Goal: Transaction & Acquisition: Purchase product/service

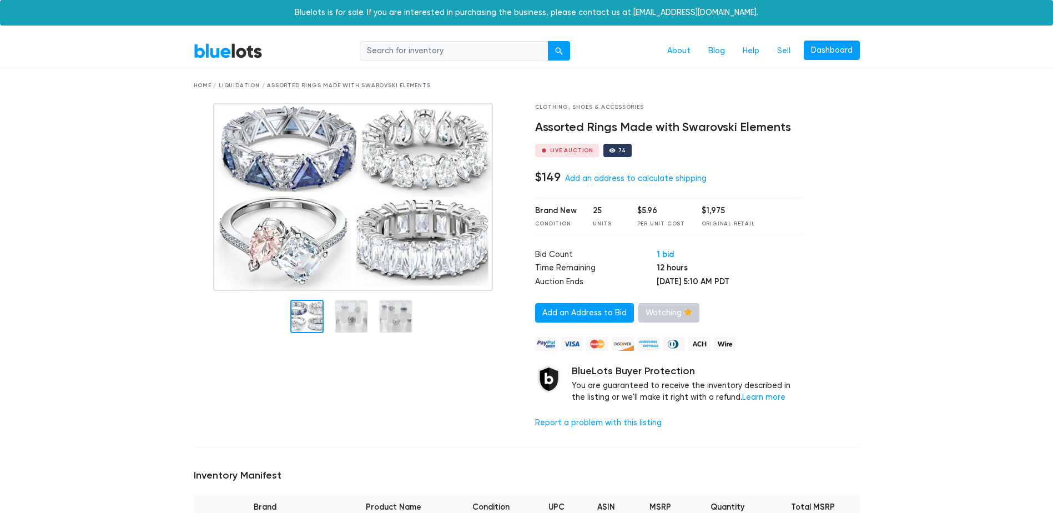
click at [651, 313] on link "Watching" at bounding box center [668, 313] width 61 height 20
click at [652, 313] on link "Watch" at bounding box center [663, 313] width 50 height 20
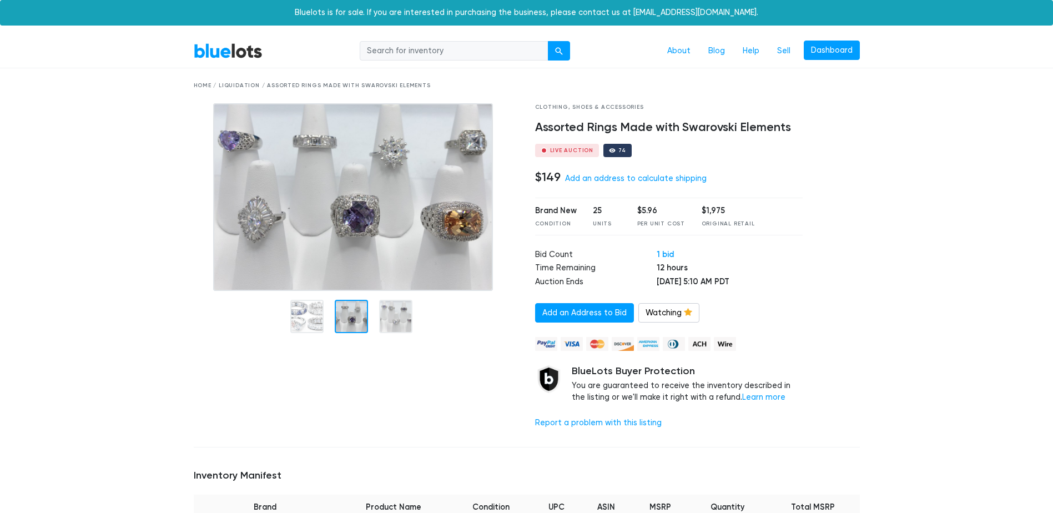
click at [234, 87] on div "Home / Liquidation / Assorted Rings Made with Swarovski Elements" at bounding box center [527, 86] width 666 height 8
click at [234, 83] on div "Home / Liquidation / Assorted Rings Made with Swarovski Elements" at bounding box center [527, 86] width 666 height 8
click at [234, 84] on div "Home / Liquidation / Assorted Rings Made with Swarovski Elements" at bounding box center [527, 86] width 666 height 8
drag, startPoint x: 234, startPoint y: 84, endPoint x: 410, endPoint y: 50, distance: 179.2
click at [410, 50] on input "search" at bounding box center [454, 51] width 189 height 20
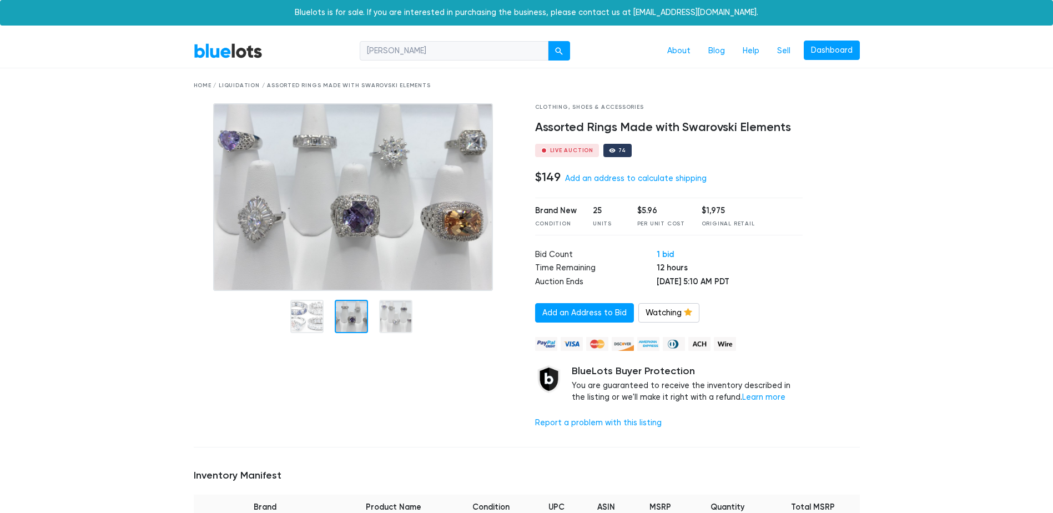
type input "mac duggal"
click at [548, 41] on button "submit" at bounding box center [559, 51] width 22 height 20
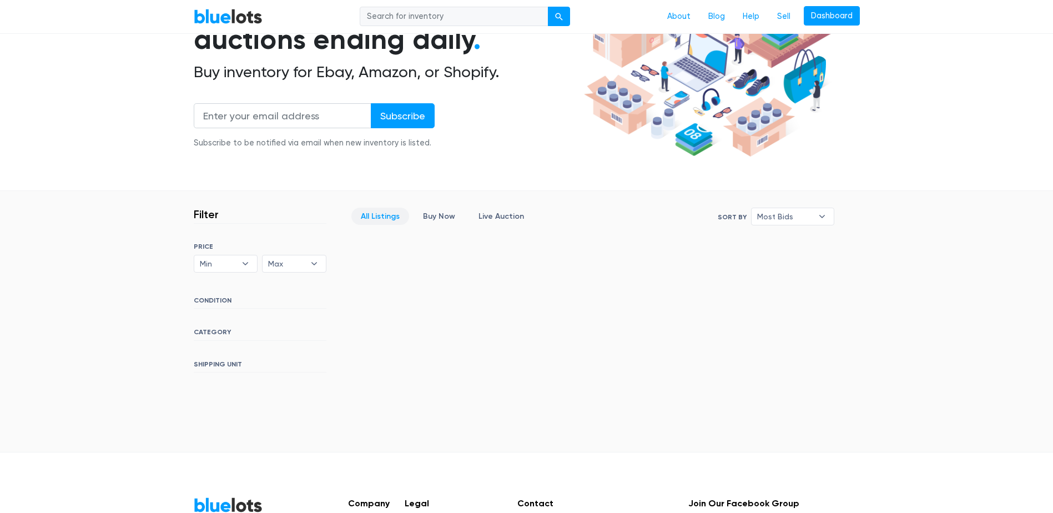
scroll to position [167, 0]
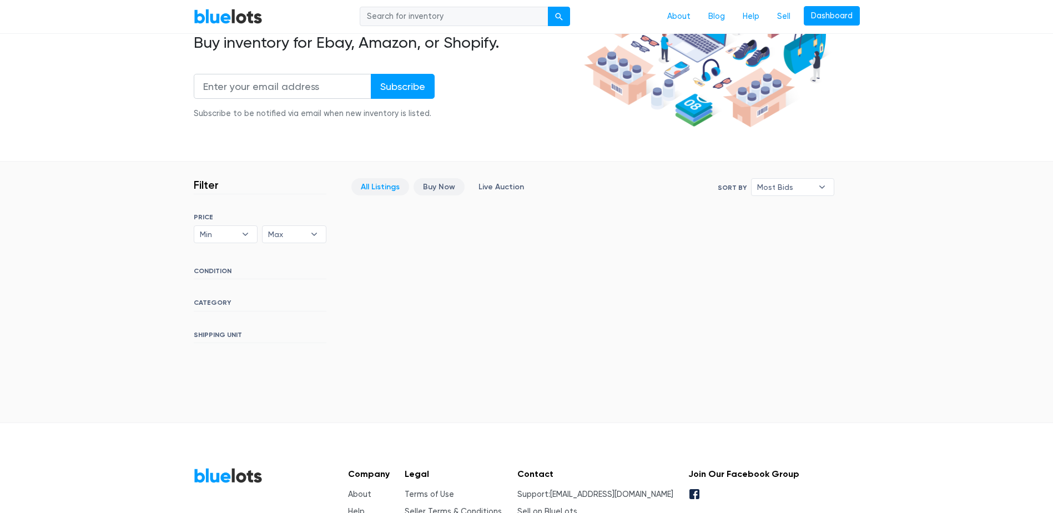
click at [439, 184] on link "Buy Now" at bounding box center [439, 186] width 51 height 17
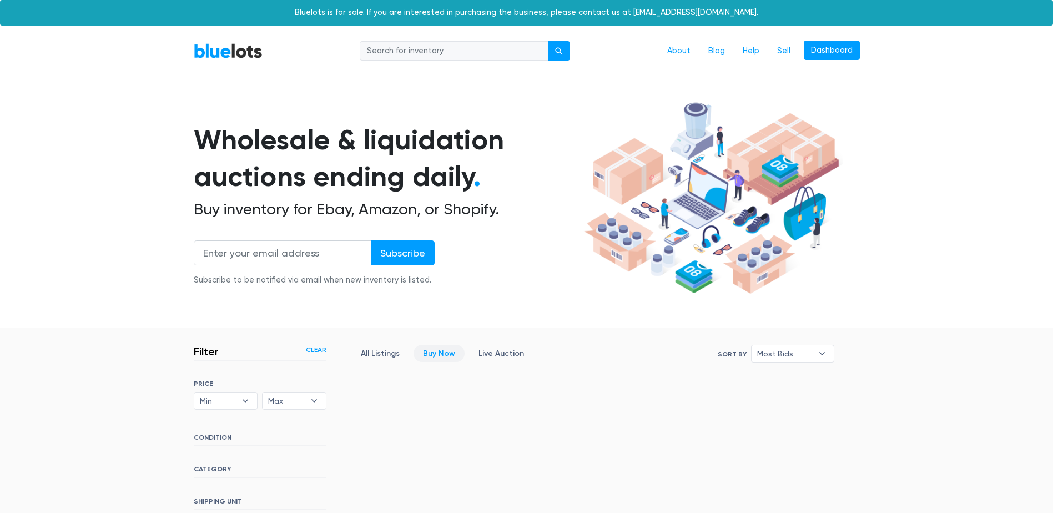
scroll to position [258, 0]
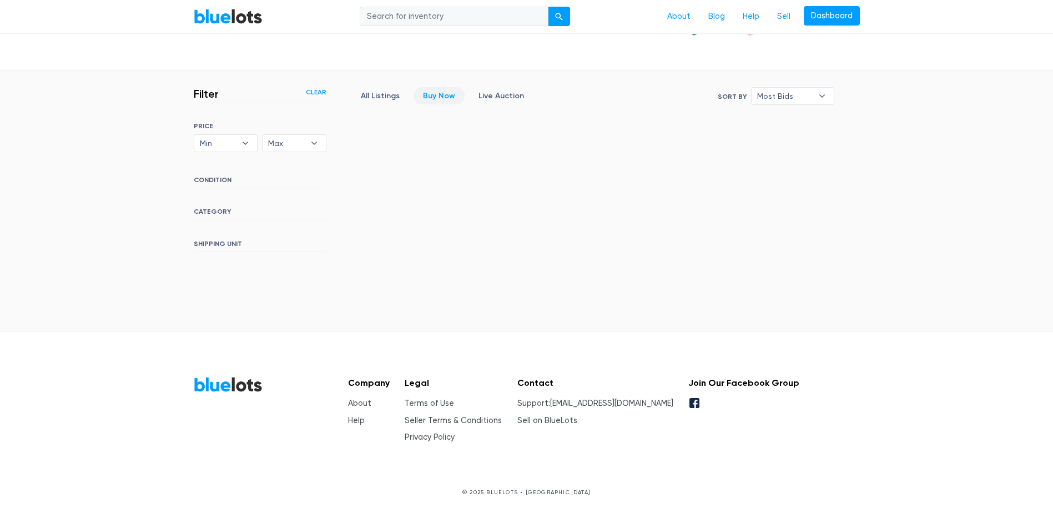
click at [482, 9] on input "search" at bounding box center [454, 17] width 189 height 20
click at [683, 16] on link "About" at bounding box center [678, 16] width 41 height 21
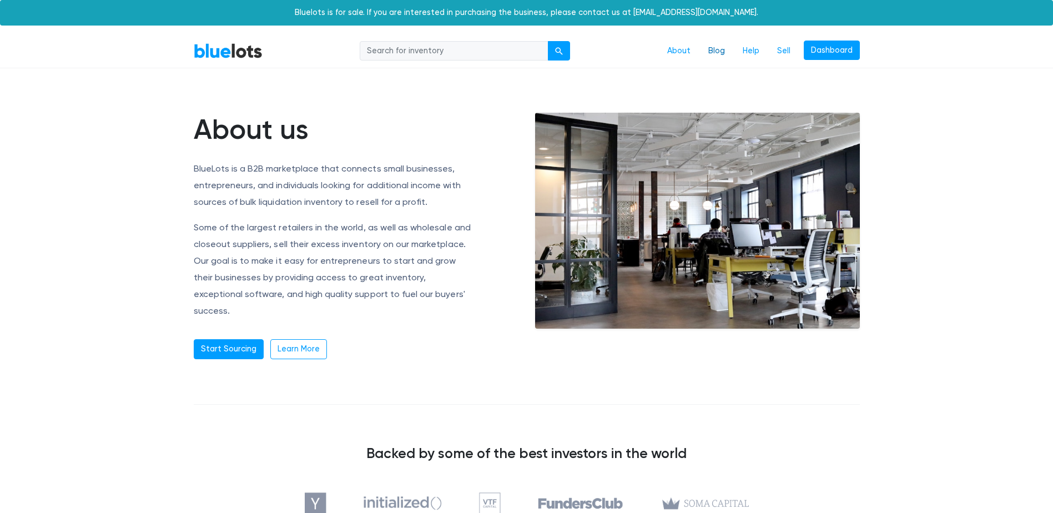
click at [717, 47] on link "Blog" at bounding box center [717, 51] width 34 height 21
click at [219, 339] on link "Start Sourcing" at bounding box center [229, 349] width 70 height 20
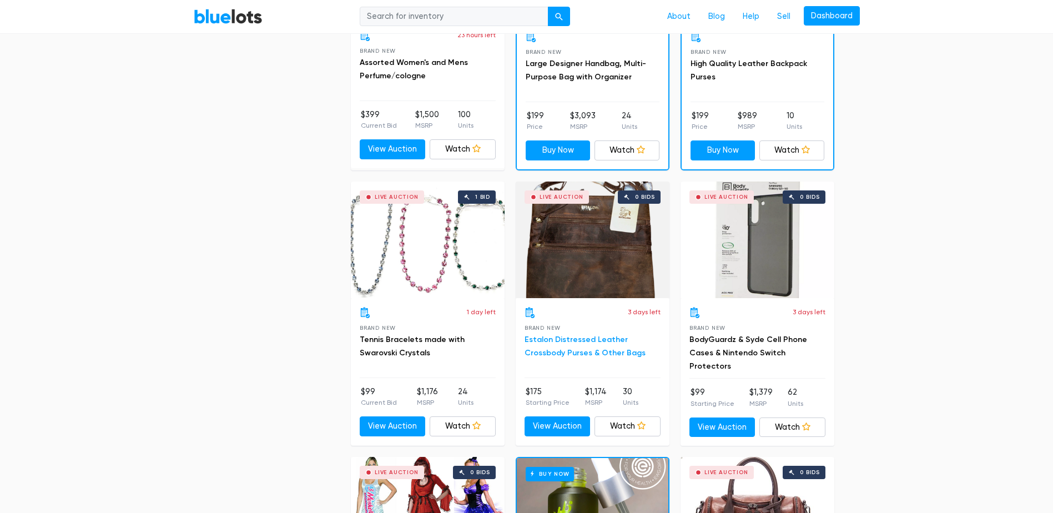
scroll to position [777, 0]
